Goal: Task Accomplishment & Management: Manage account settings

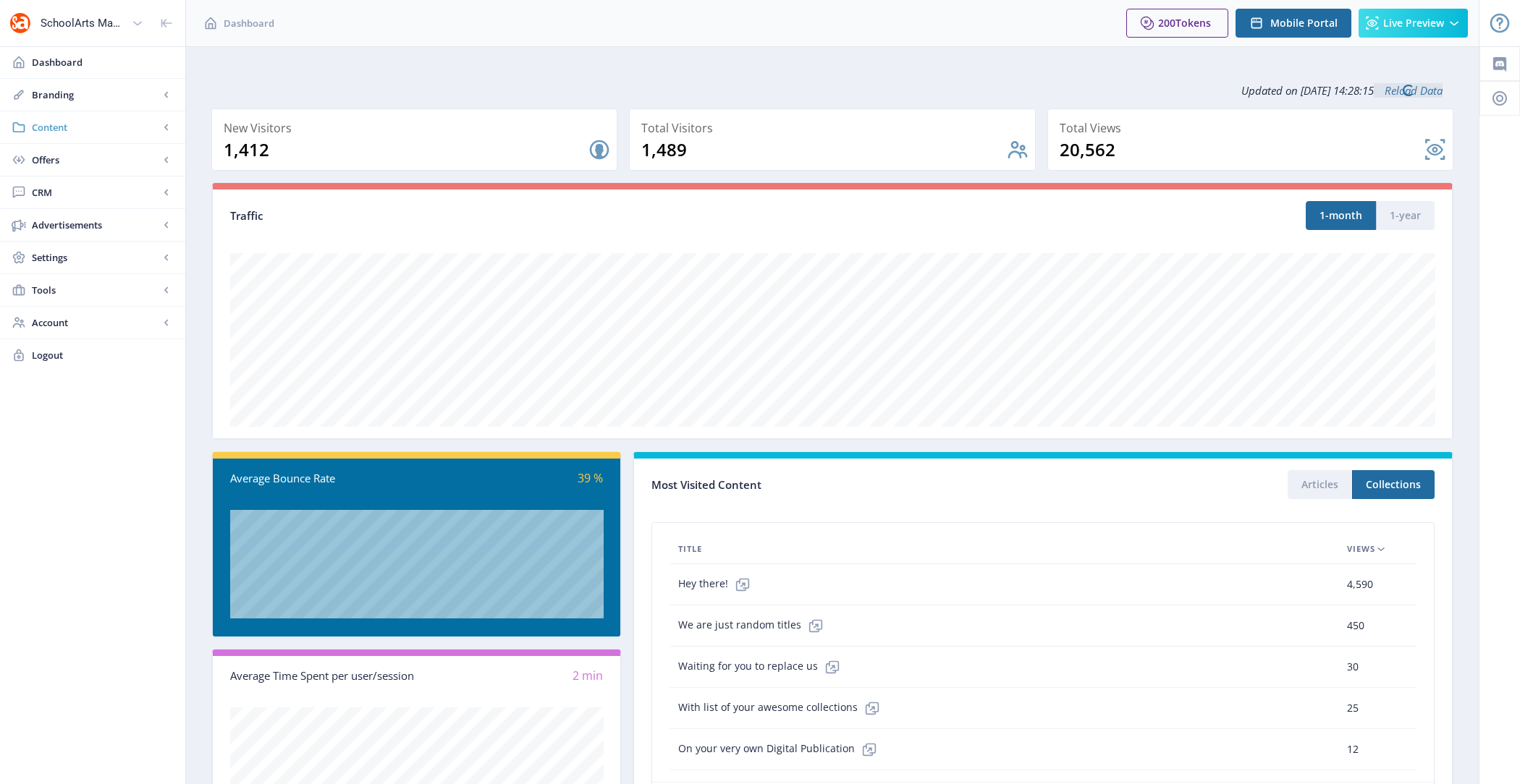
click at [115, 112] on link "Content" at bounding box center [92, 127] width 186 height 32
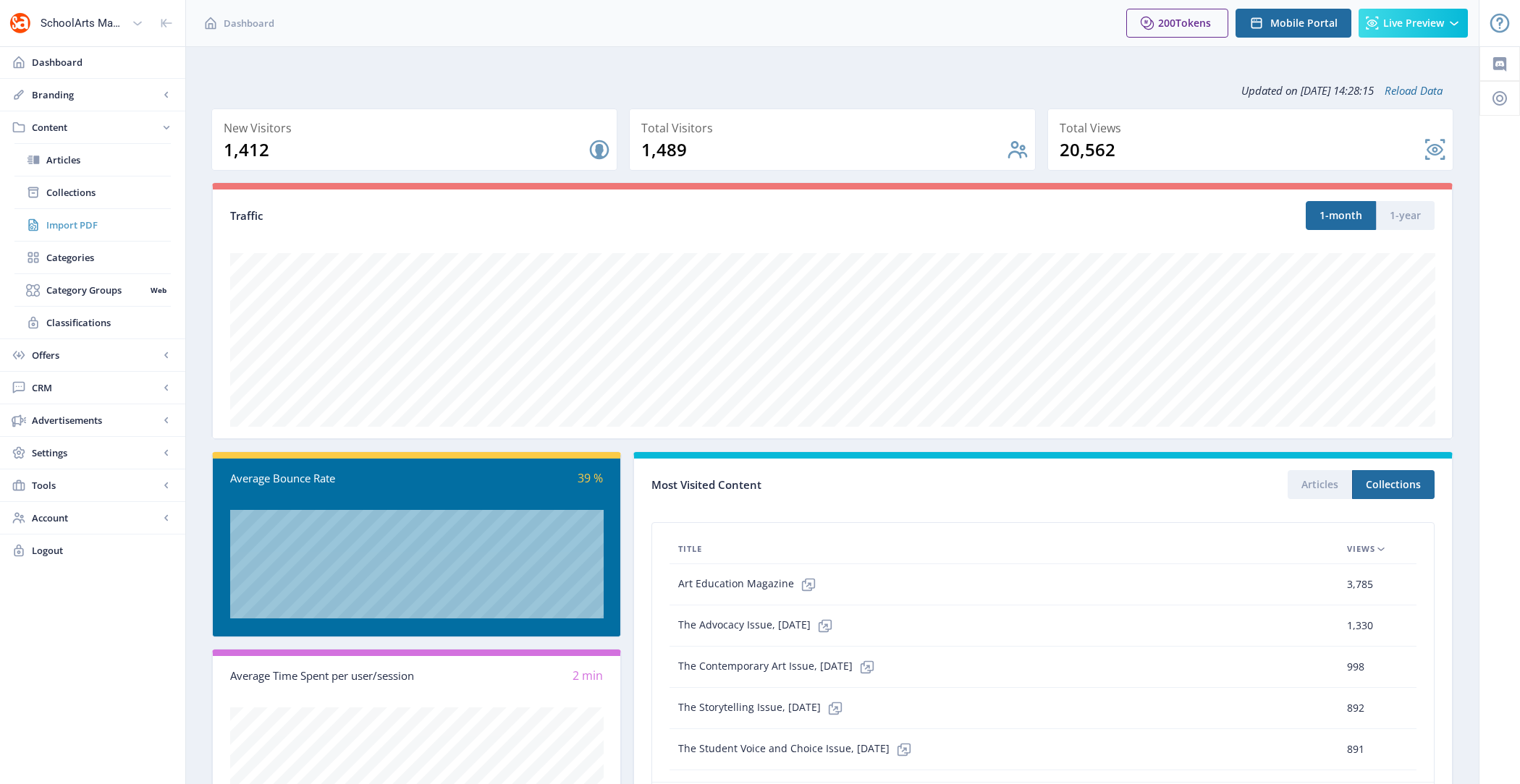
click at [88, 209] on link "Import PDF" at bounding box center [92, 225] width 156 height 32
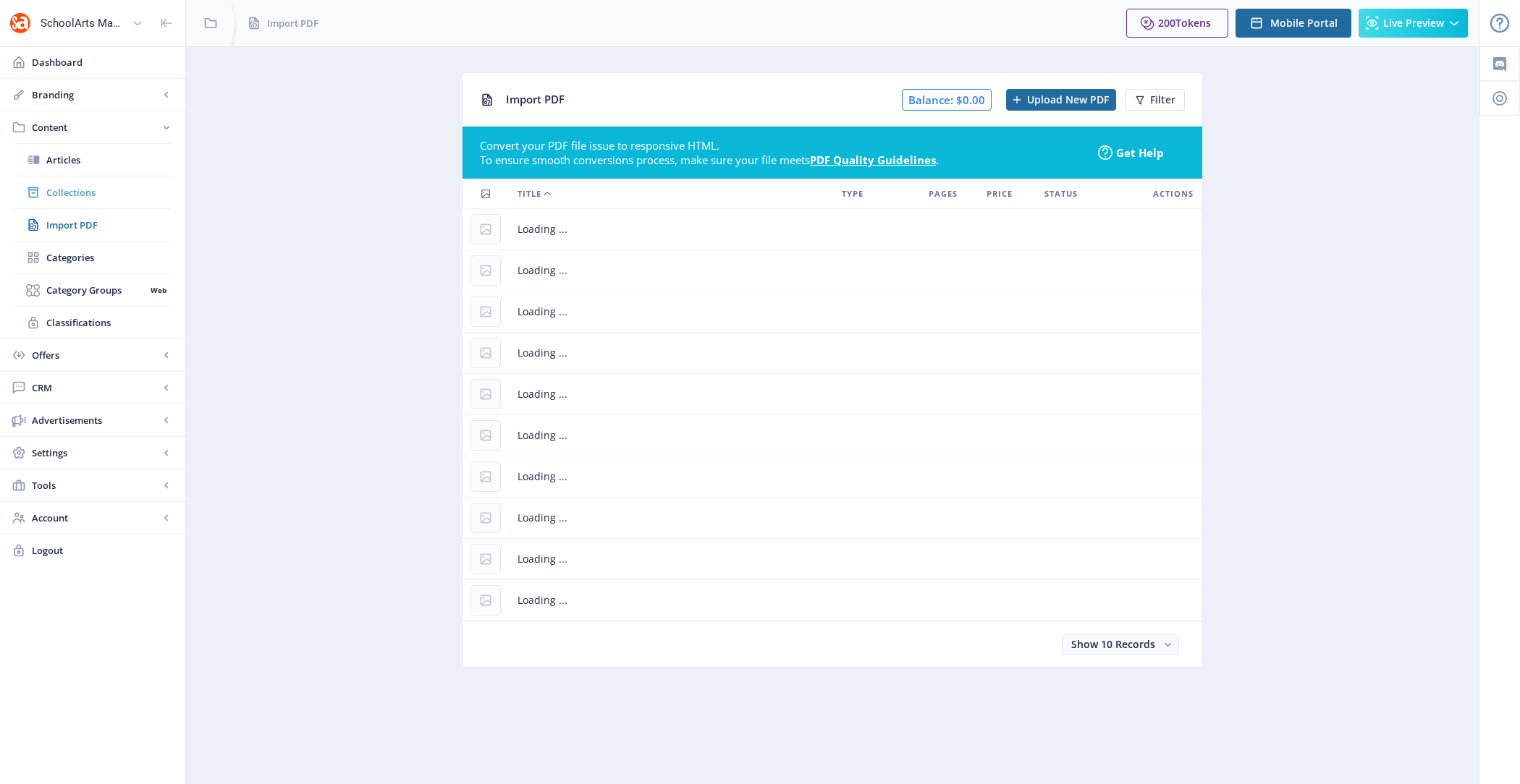
click at [88, 189] on span "Collections" at bounding box center [109, 193] width 125 height 15
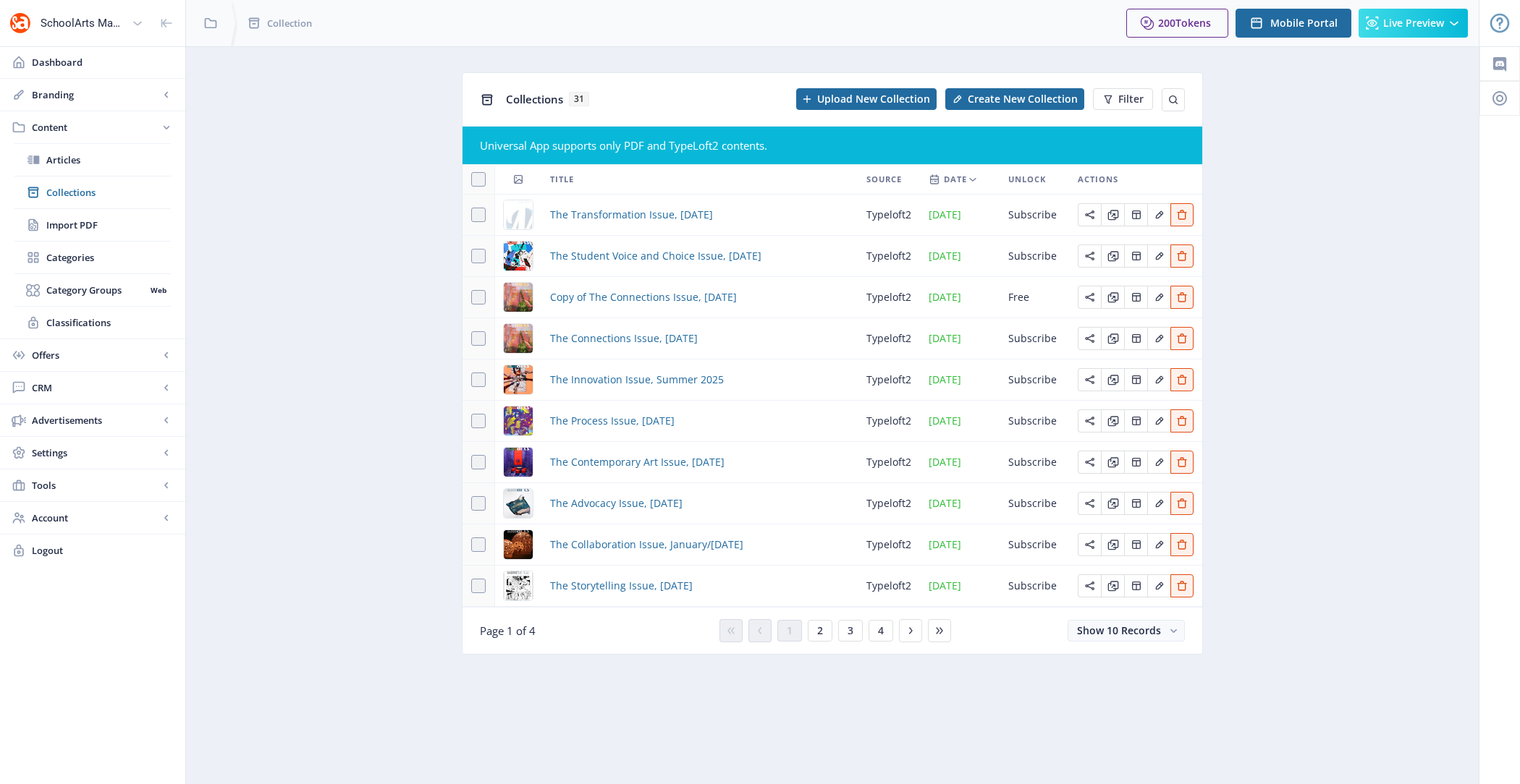
click at [639, 348] on td "The Connections Issue, [DATE]" at bounding box center [700, 339] width 317 height 42
click at [634, 339] on span "The Connections Issue, [DATE]" at bounding box center [624, 338] width 148 height 18
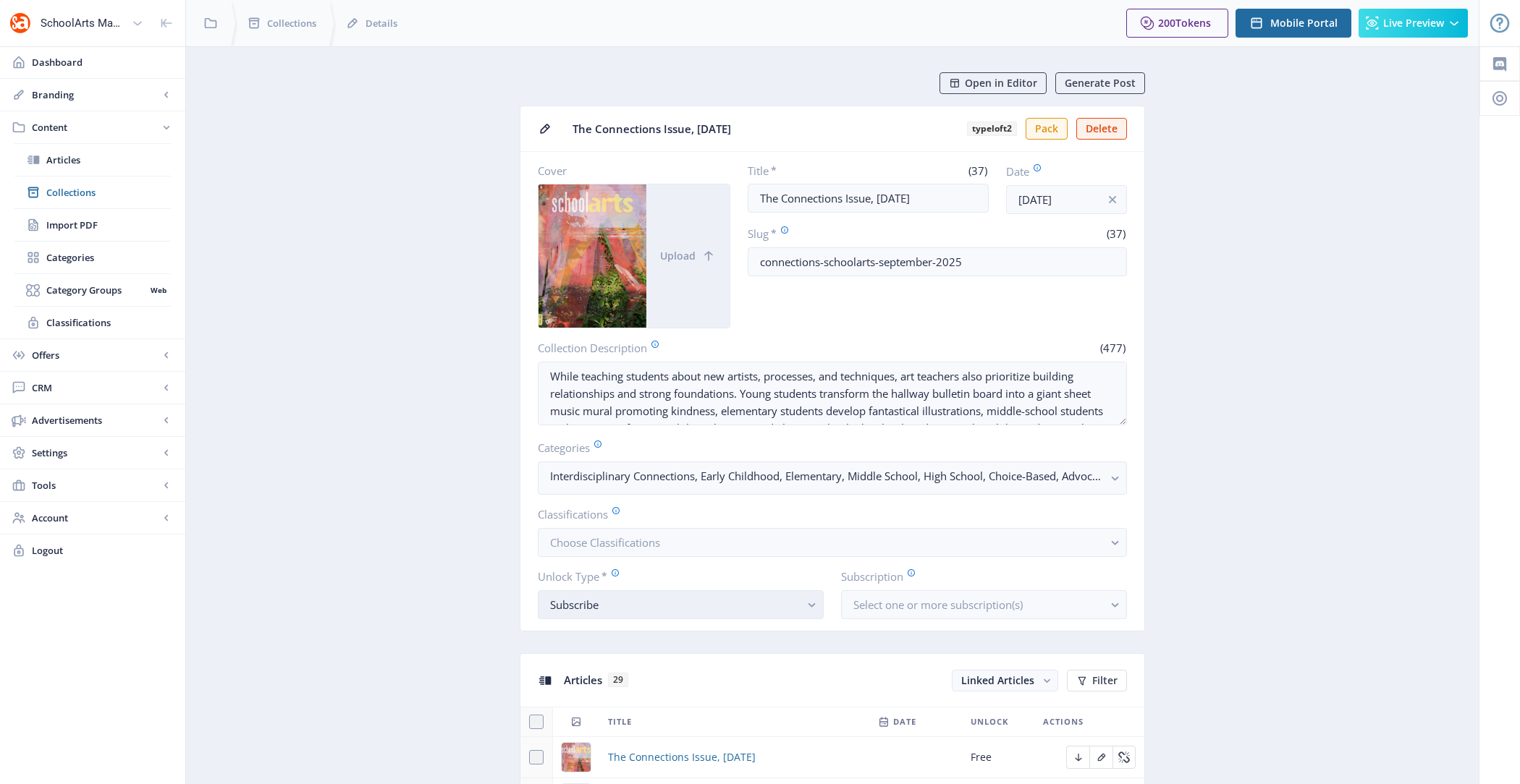
click at [604, 601] on div "Subscribe" at bounding box center [675, 605] width 250 height 18
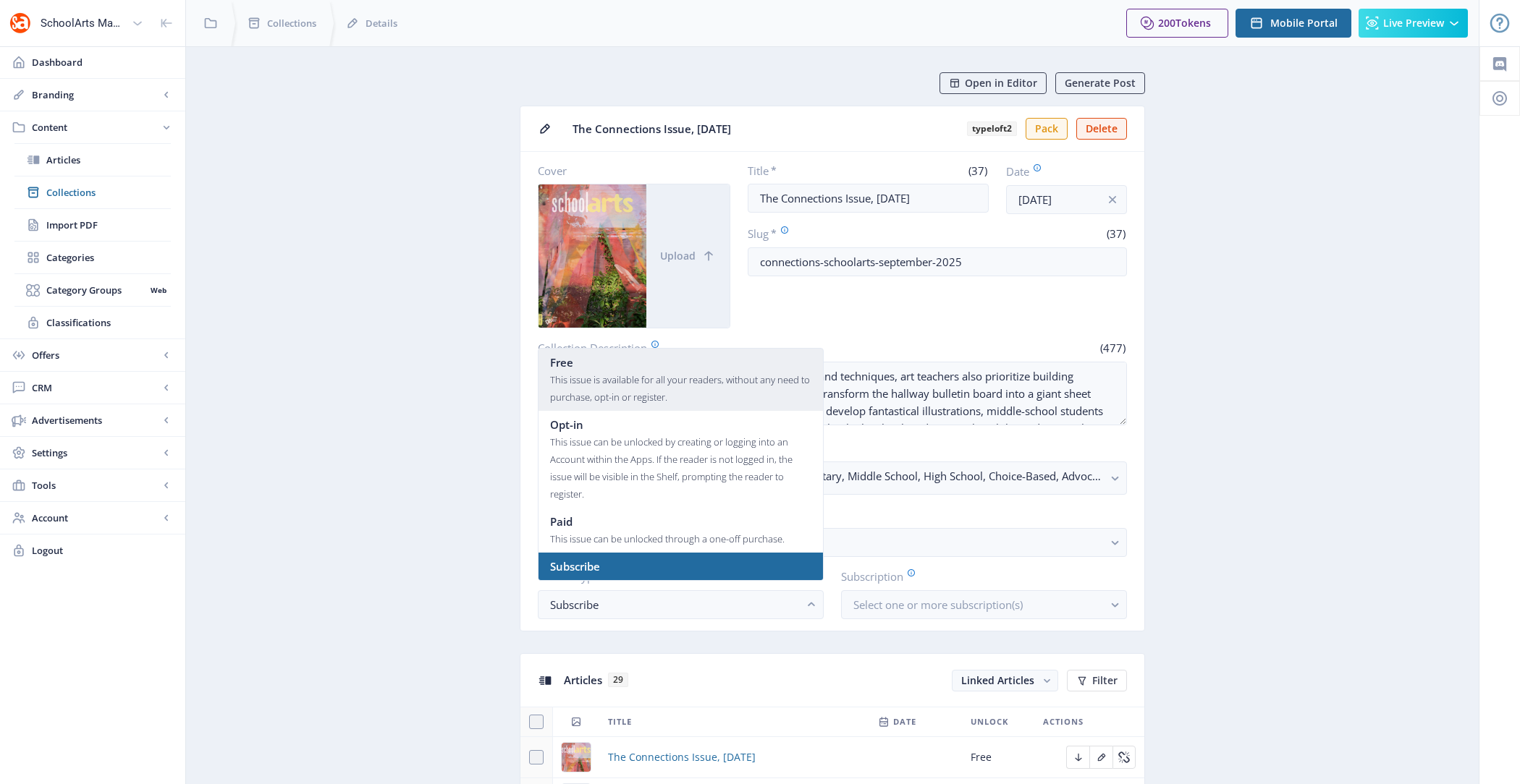
click at [634, 380] on div "This issue is available for all your readers, without any need to purchase, opt…" at bounding box center [680, 388] width 261 height 35
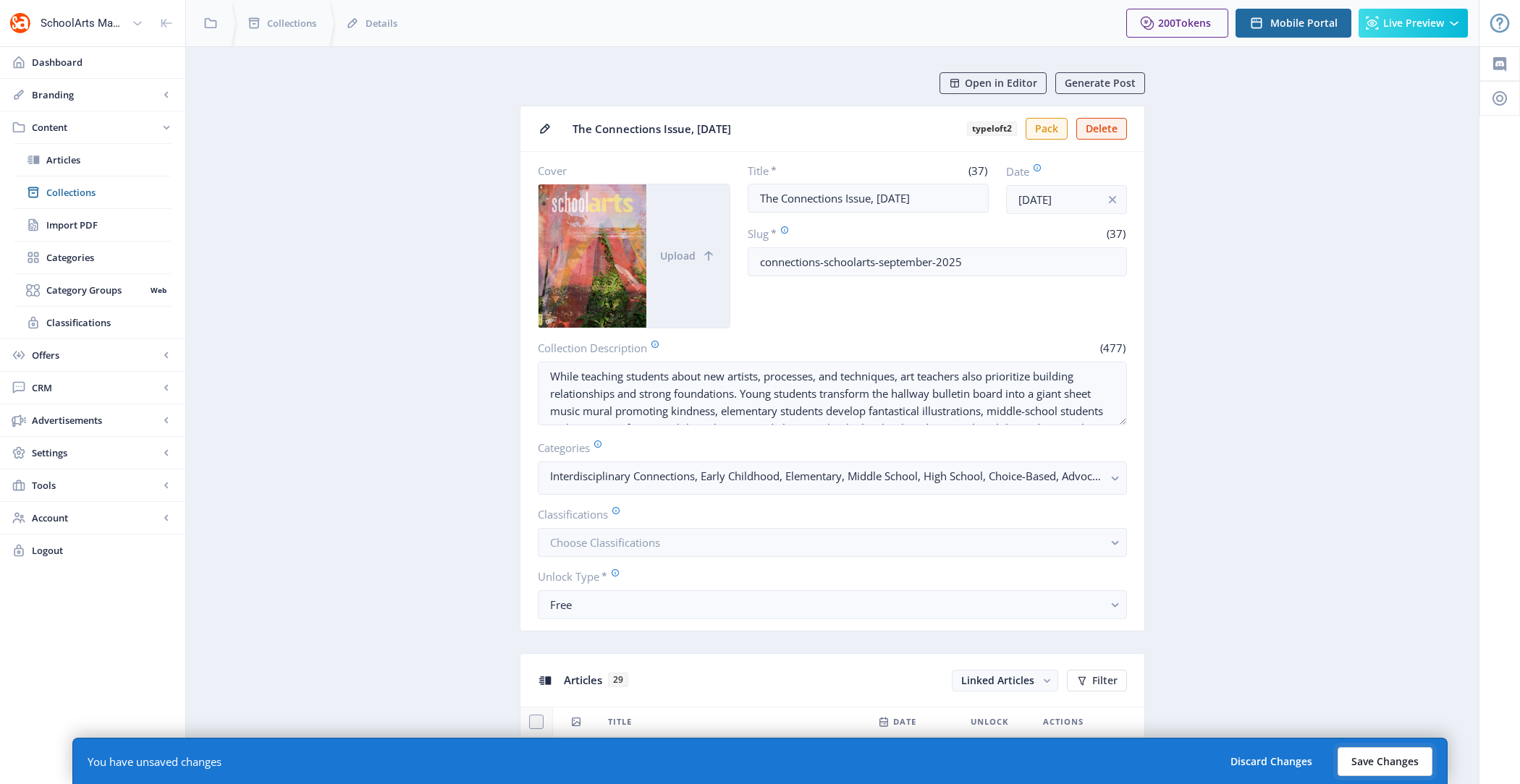
click at [1380, 761] on button "Save Changes" at bounding box center [1384, 762] width 95 height 29
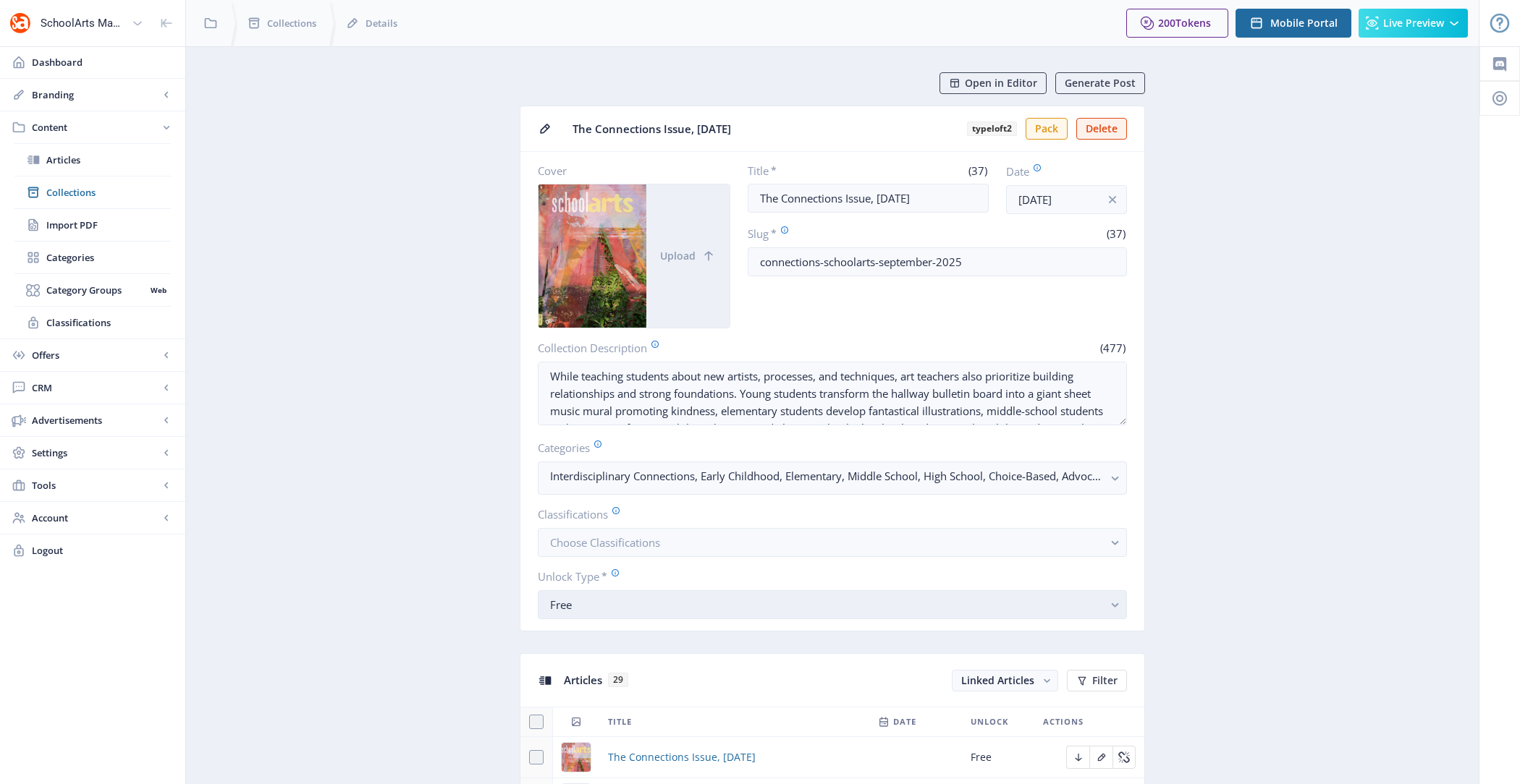
click at [639, 605] on div "Free" at bounding box center [827, 605] width 553 height 18
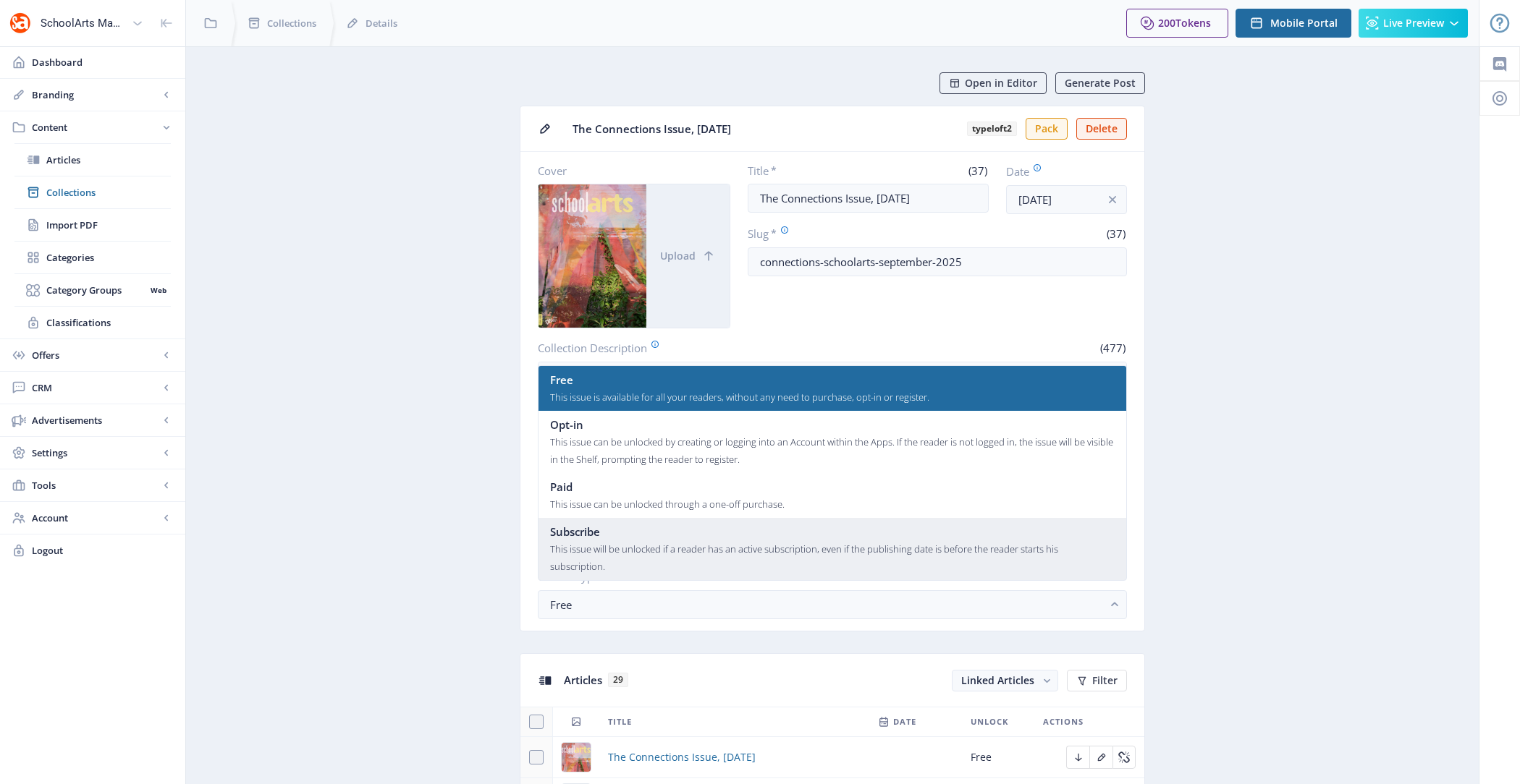
click at [669, 550] on div "This issue will be unlocked if a reader has an active subscription, even if the…" at bounding box center [833, 558] width 565 height 35
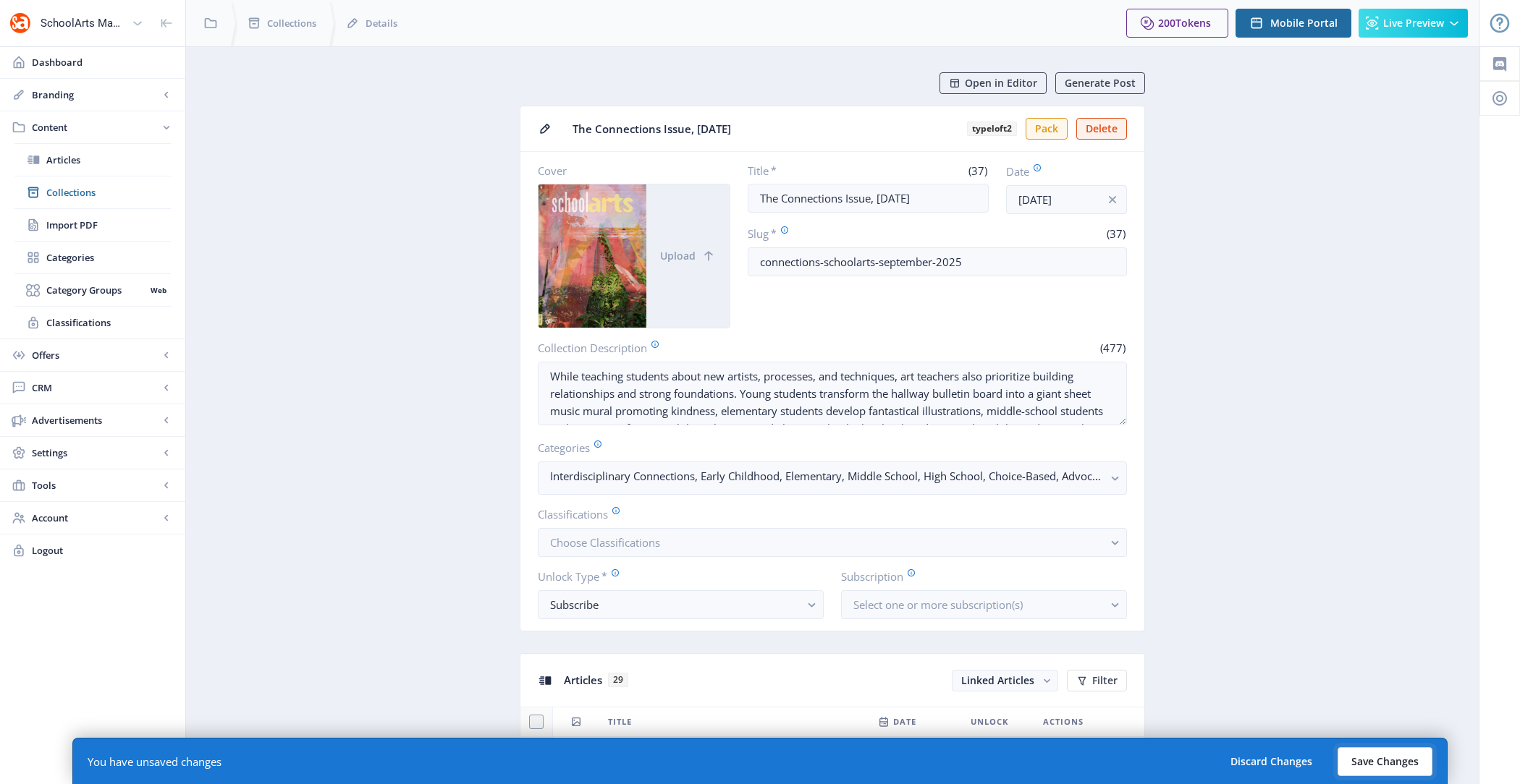
click at [1384, 767] on button "Save Changes" at bounding box center [1384, 762] width 95 height 29
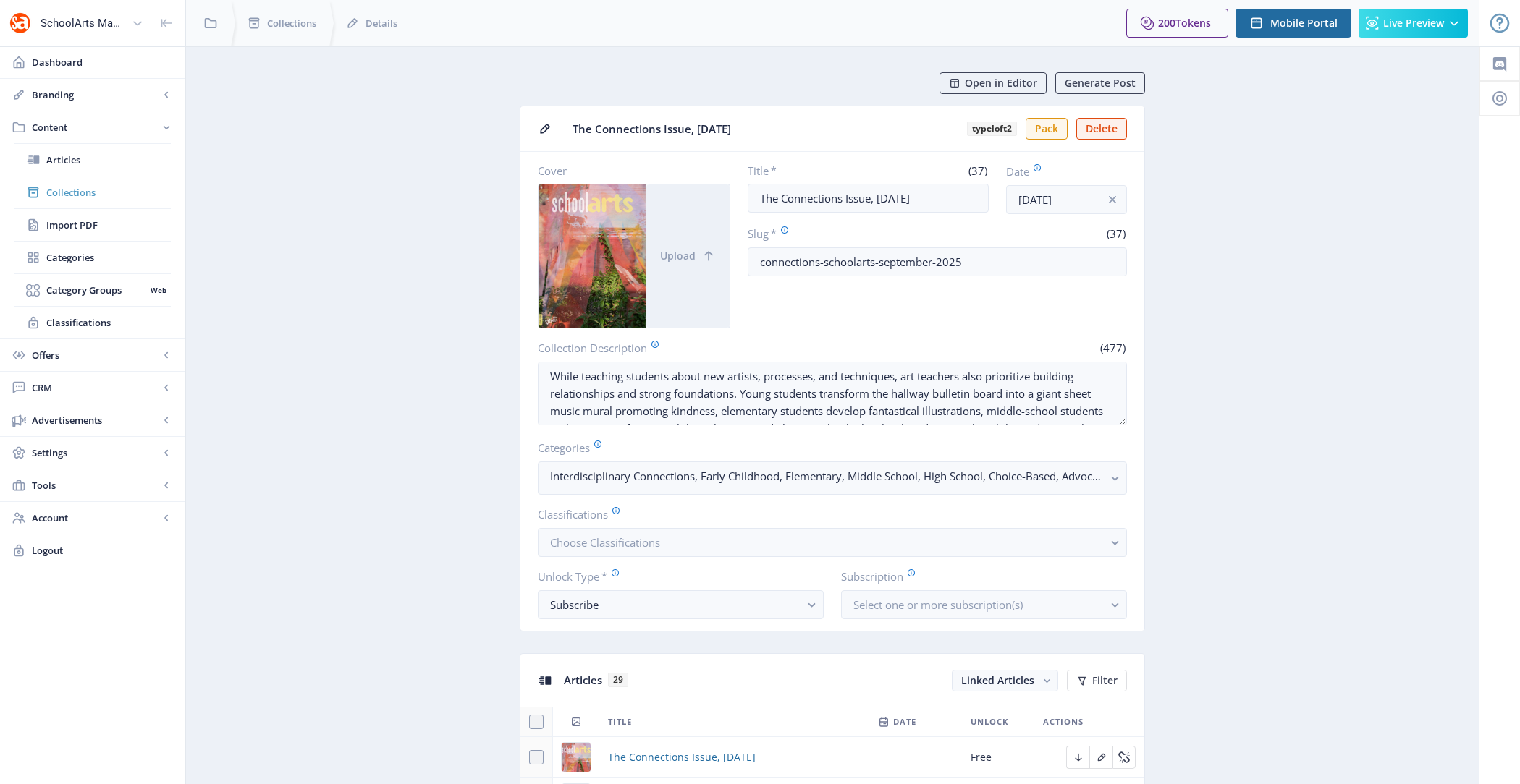
click at [112, 189] on span "Collections" at bounding box center [109, 193] width 125 height 15
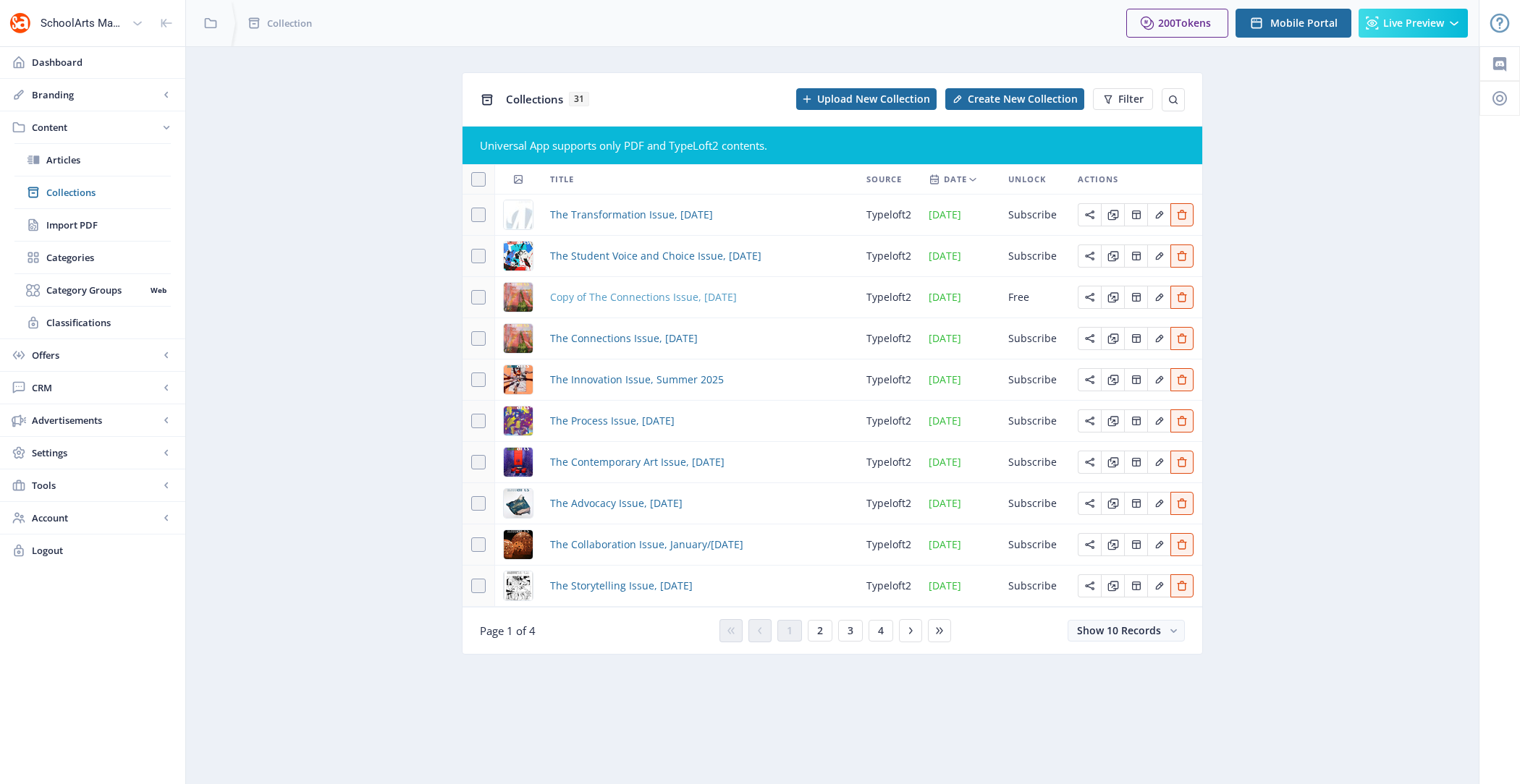
click at [615, 297] on span "Copy of The Connections Issue, [DATE]" at bounding box center [643, 297] width 186 height 18
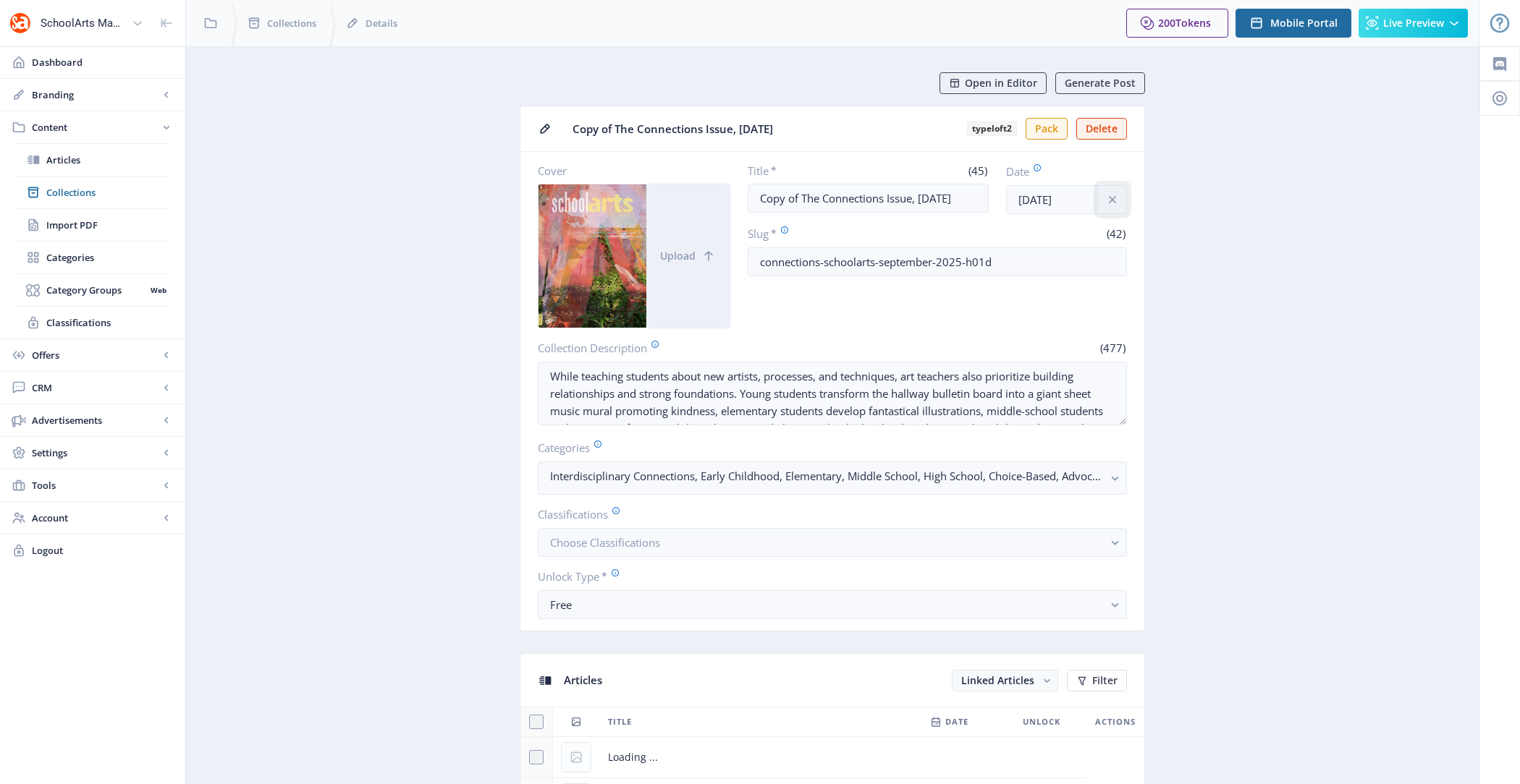
click at [1105, 204] on button at bounding box center [1112, 200] width 29 height 29
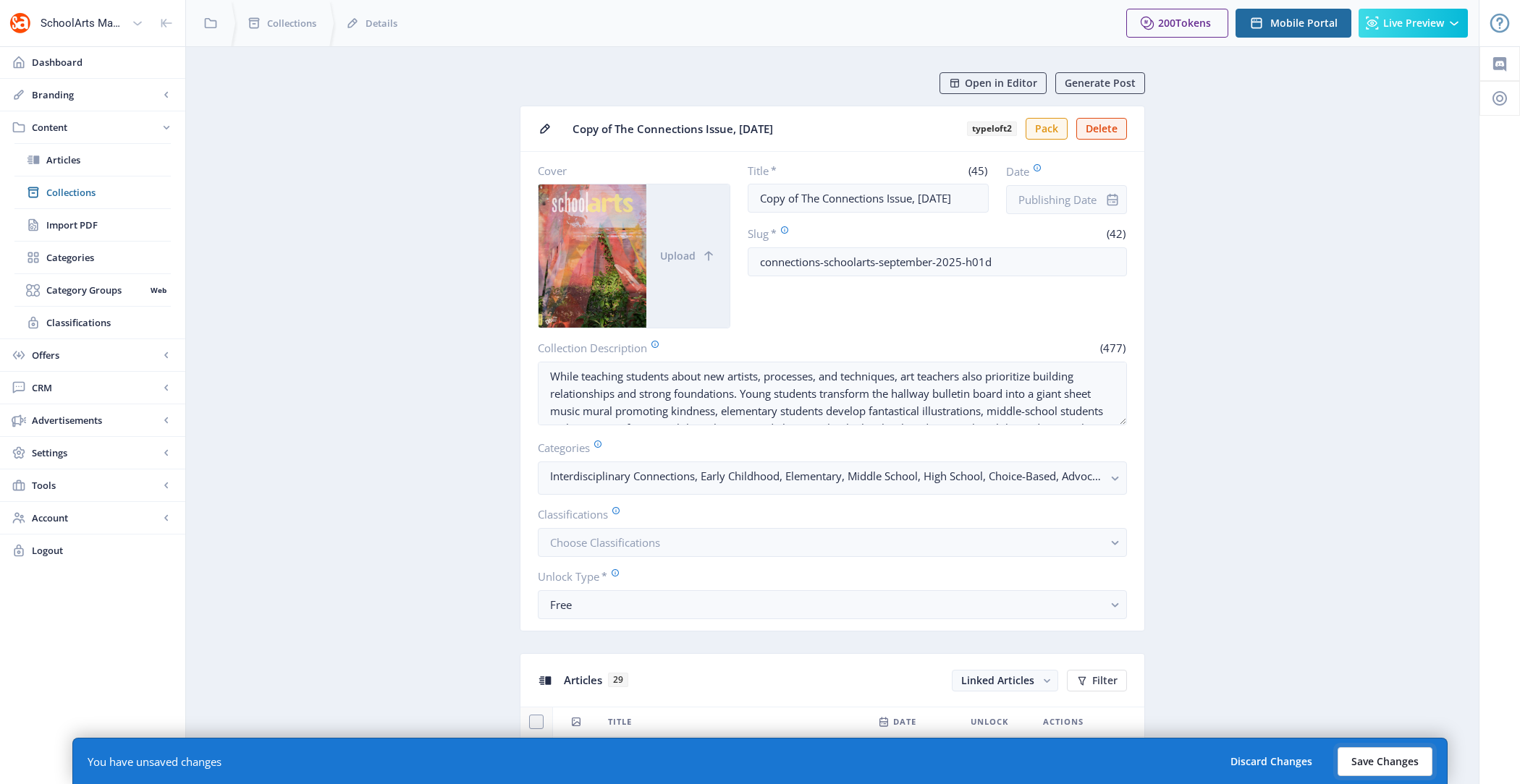
click at [1385, 755] on button "Save Changes" at bounding box center [1384, 762] width 95 height 29
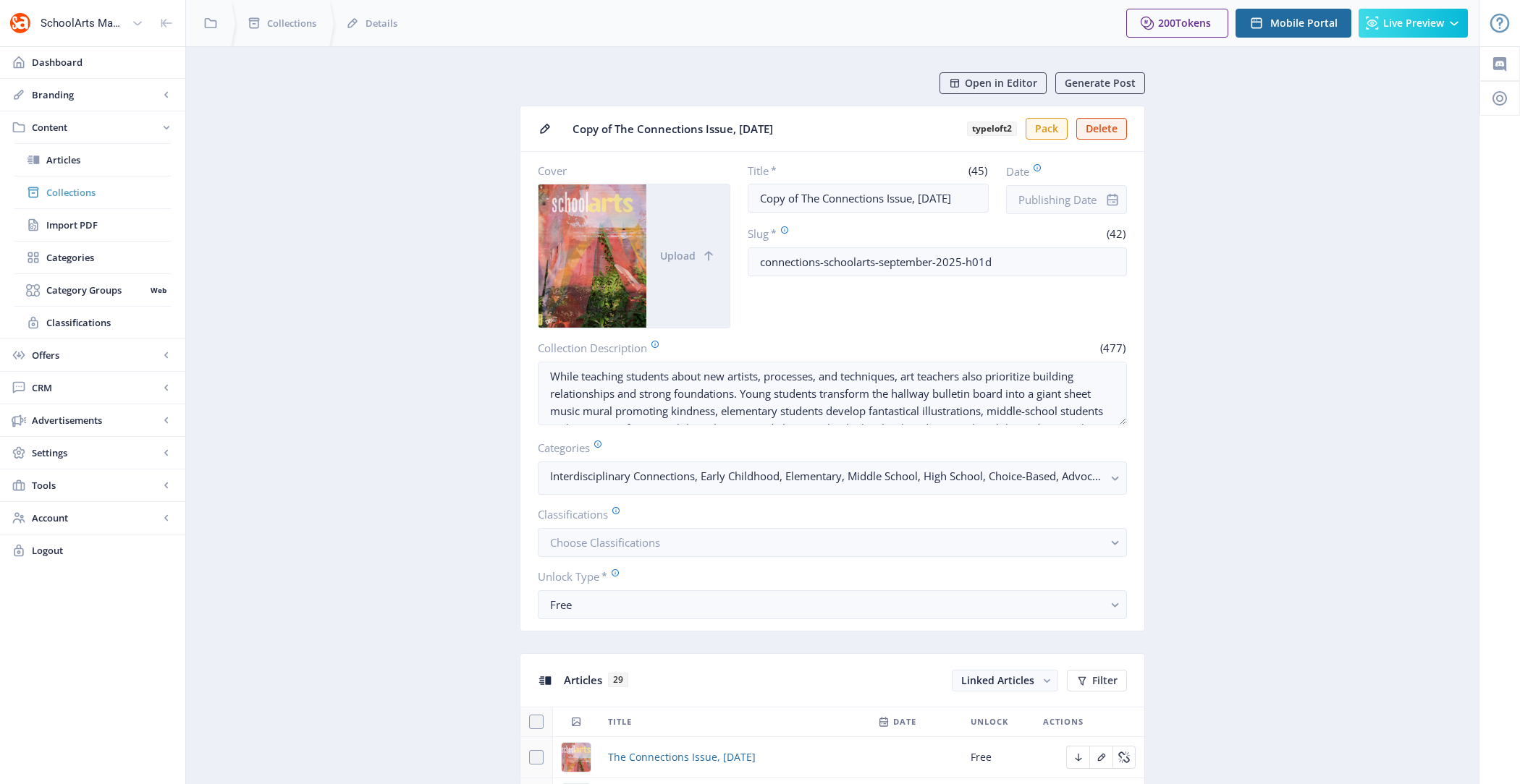
click at [111, 190] on span "Collections" at bounding box center [109, 193] width 125 height 15
